Goal: Task Accomplishment & Management: Use online tool/utility

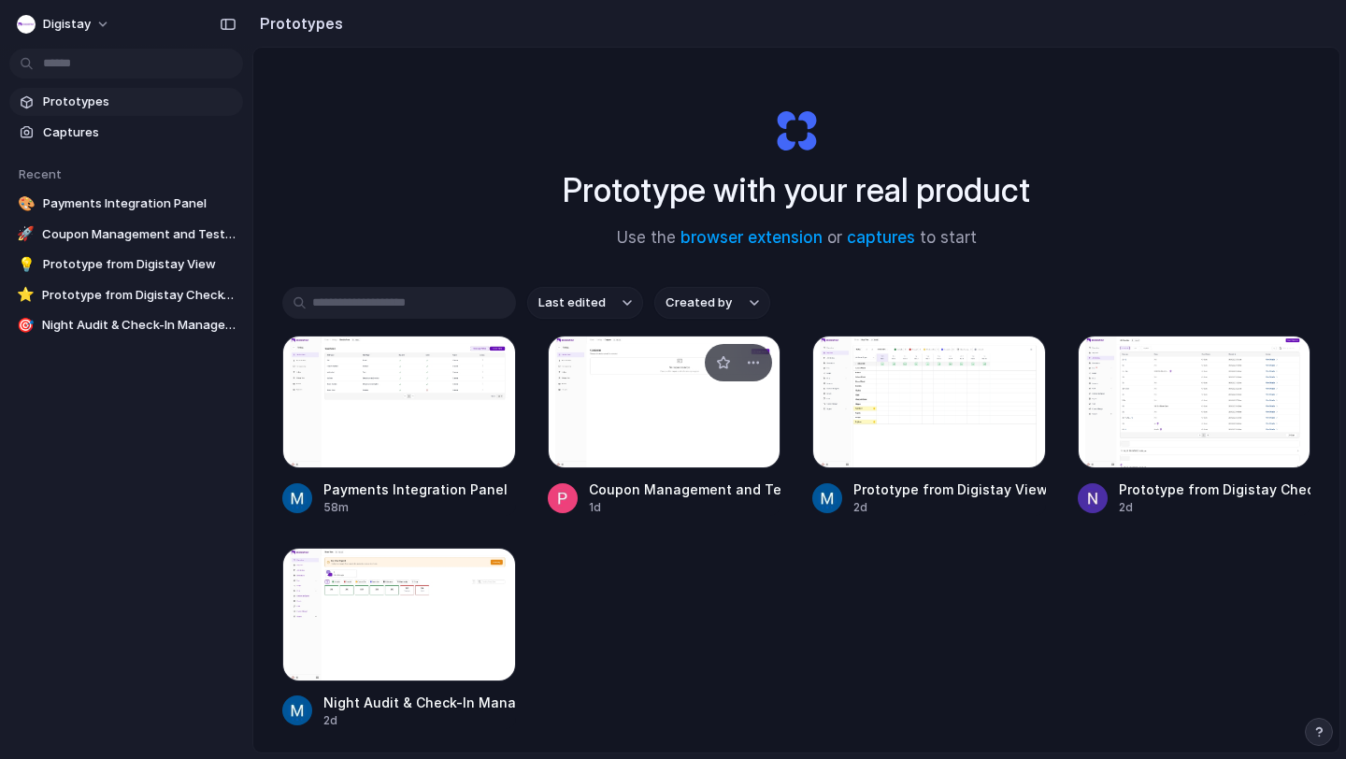
click at [587, 403] on div at bounding box center [665, 401] width 234 height 133
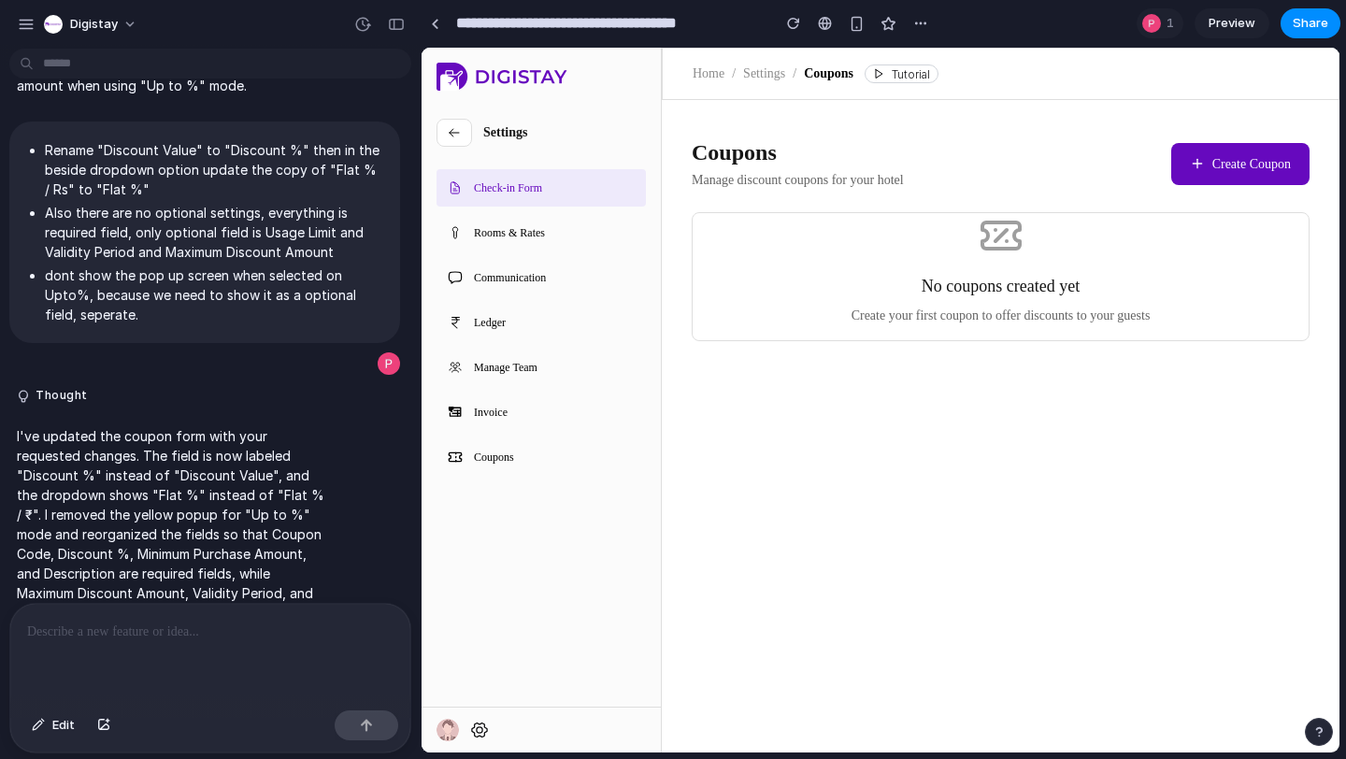
click at [1185, 175] on button "Create Coupon" at bounding box center [1240, 164] width 138 height 42
